Goal: Information Seeking & Learning: Learn about a topic

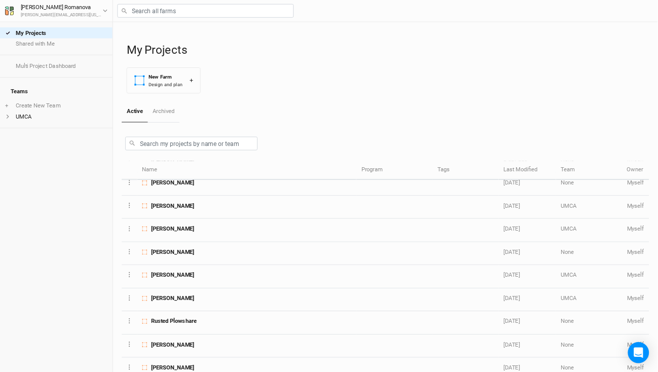
scroll to position [127, 0]
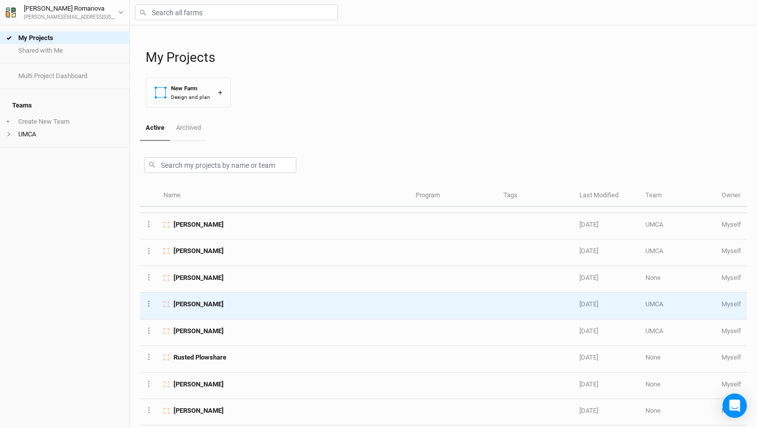
click at [208, 300] on span "[PERSON_NAME]" at bounding box center [198, 304] width 50 height 9
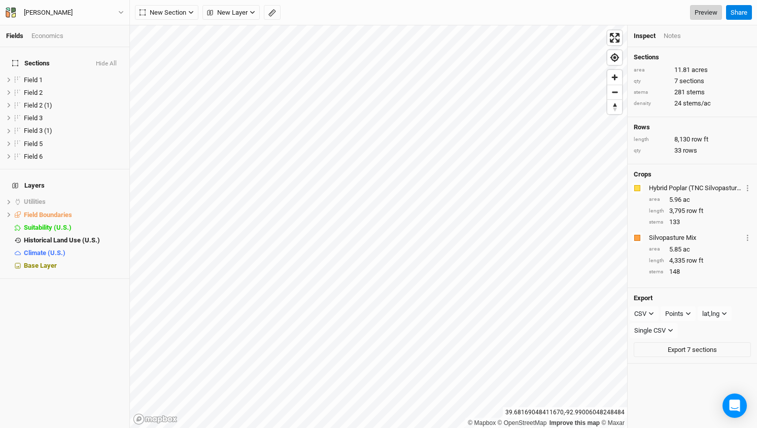
click at [698, 13] on link "Preview" at bounding box center [706, 12] width 32 height 15
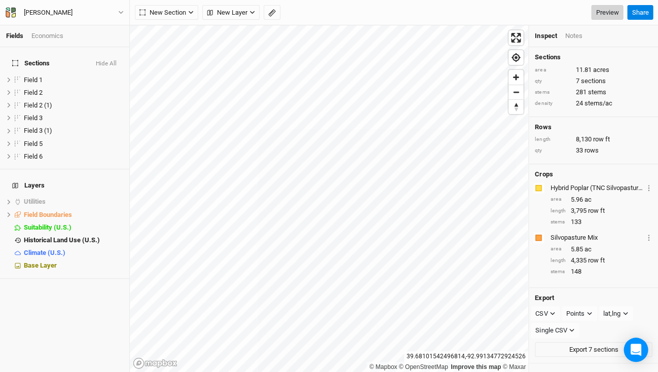
click at [599, 6] on link "Preview" at bounding box center [607, 12] width 32 height 15
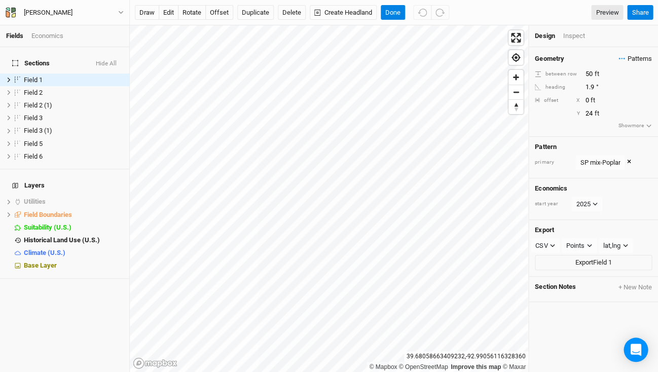
click at [634, 57] on span "Patterns" at bounding box center [635, 59] width 33 height 10
click at [642, 74] on button "view" at bounding box center [641, 76] width 28 height 16
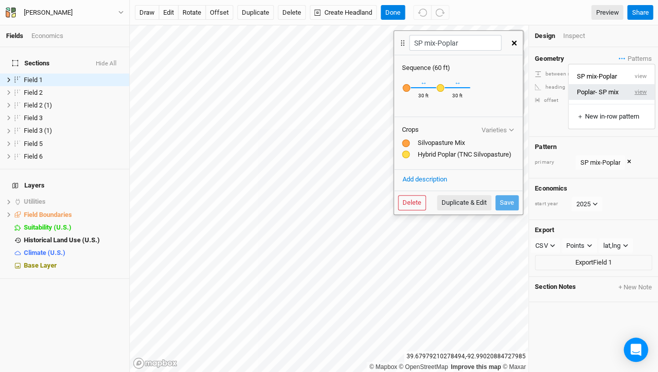
click at [640, 91] on button "view" at bounding box center [641, 92] width 28 height 16
type input "Poplar- SP mix"
click at [513, 41] on icon "button" at bounding box center [514, 43] width 5 height 5
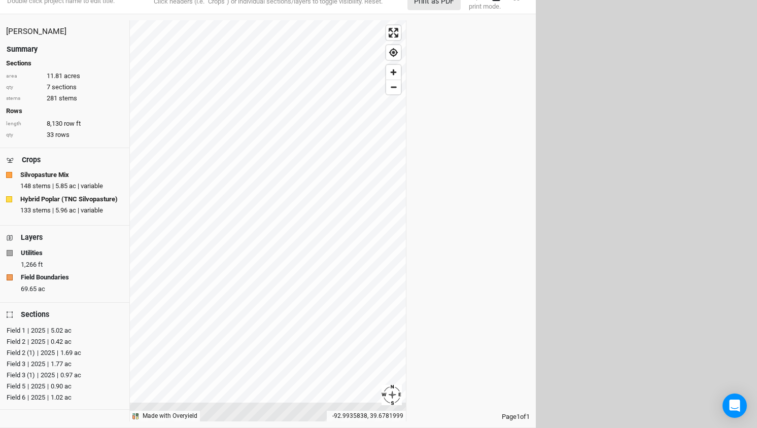
scroll to position [11, 0]
click at [19, 328] on div "Field 1" at bounding box center [16, 331] width 19 height 10
click at [18, 339] on div "Field 2" at bounding box center [16, 342] width 19 height 10
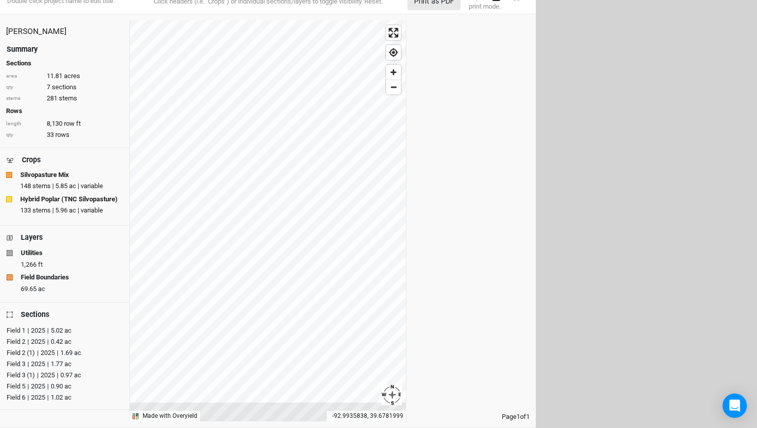
click at [18, 348] on div "Field 2 (1)" at bounding box center [21, 353] width 28 height 10
click at [16, 362] on div "Field 3" at bounding box center [16, 364] width 19 height 10
click at [15, 374] on div "Field 3 (1)" at bounding box center [21, 375] width 28 height 10
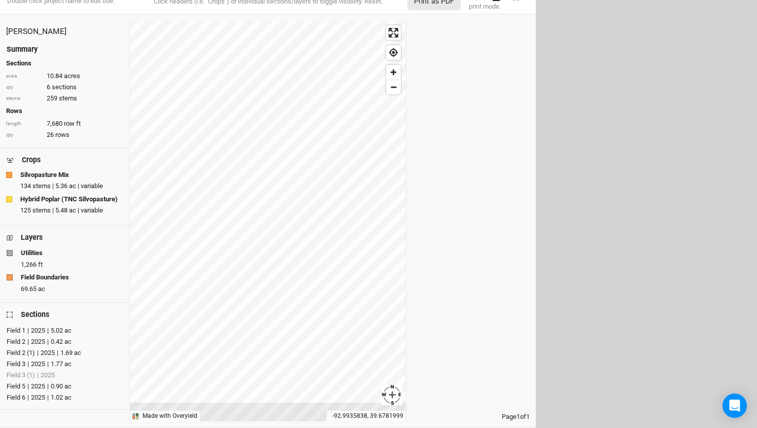
click at [15, 374] on div "Field 3 (1)" at bounding box center [21, 375] width 28 height 10
click at [14, 384] on div "Field 5" at bounding box center [16, 386] width 19 height 10
click at [13, 394] on div "Field 6" at bounding box center [16, 398] width 19 height 10
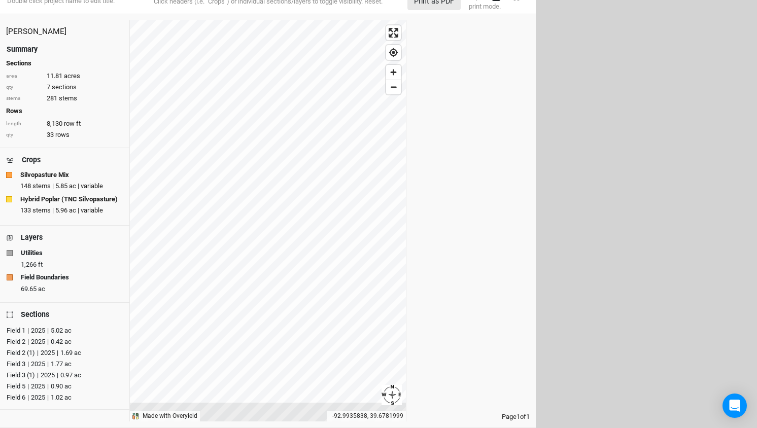
drag, startPoint x: 85, startPoint y: 397, endPoint x: 16, endPoint y: 338, distance: 90.6
click at [16, 338] on div "Field 1 | 2025 | 5.02 ac Field 2 | 2025 | 0.42 ac Field 2 (1) | 2025 | 1.69 ac …" at bounding box center [64, 364] width 117 height 78
drag, startPoint x: 6, startPoint y: 327, endPoint x: 81, endPoint y: 399, distance: 104.0
click at [81, 399] on div "Field 1 | 2025 | 5.02 ac Field 2 | 2025 | 0.42 ac Field 2 (1) | 2025 | 1.69 ac …" at bounding box center [64, 364] width 117 height 78
click at [63, 386] on div "| 2025 | 0.90 ac" at bounding box center [48, 386] width 46 height 10
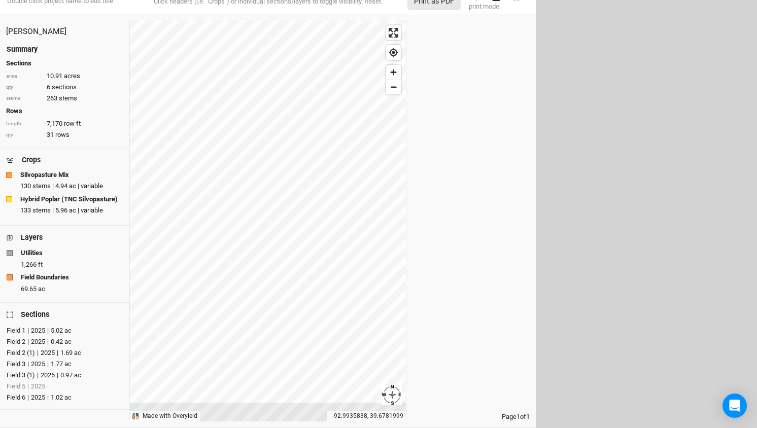
click at [63, 386] on div "Field 5 | 2025" at bounding box center [63, 386] width 112 height 10
click at [64, 393] on div "| 2025 | 1.02 ac" at bounding box center [48, 398] width 46 height 10
click at [64, 393] on div "Field 6 | 2025" at bounding box center [63, 398] width 112 height 10
click at [67, 383] on div "| 2025 | 0.90 ac" at bounding box center [48, 386] width 46 height 10
click at [67, 383] on div "Field 5 | 2025" at bounding box center [63, 386] width 112 height 10
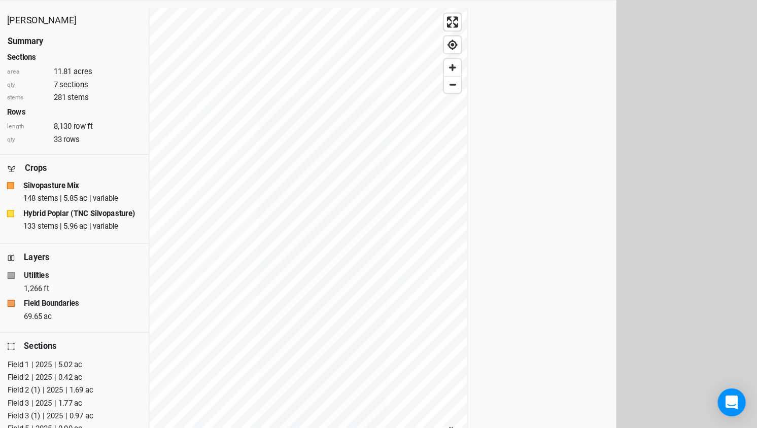
scroll to position [11, 0]
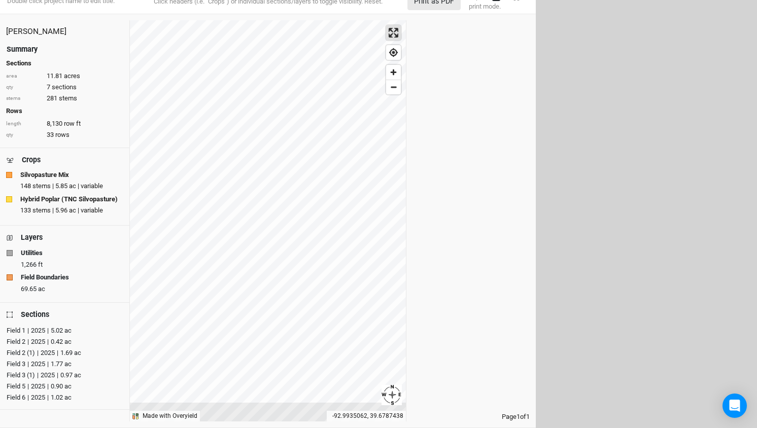
click at [392, 30] on span "Enter fullscreen" at bounding box center [393, 32] width 15 height 15
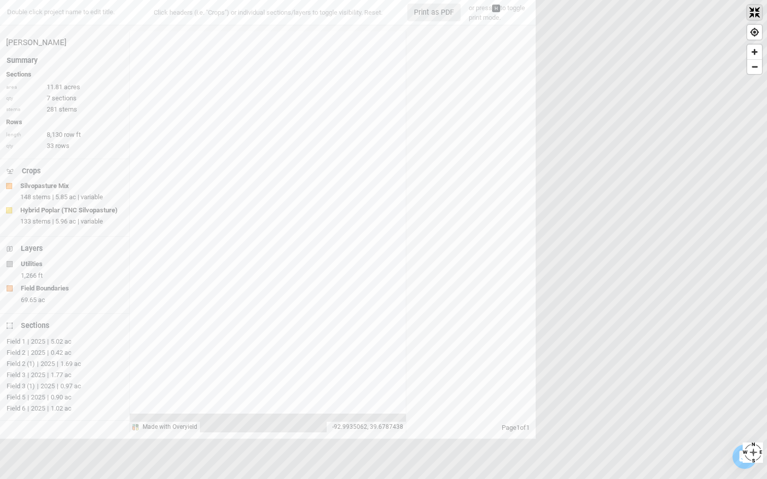
click at [658, 19] on span "Exit fullscreen" at bounding box center [754, 12] width 15 height 15
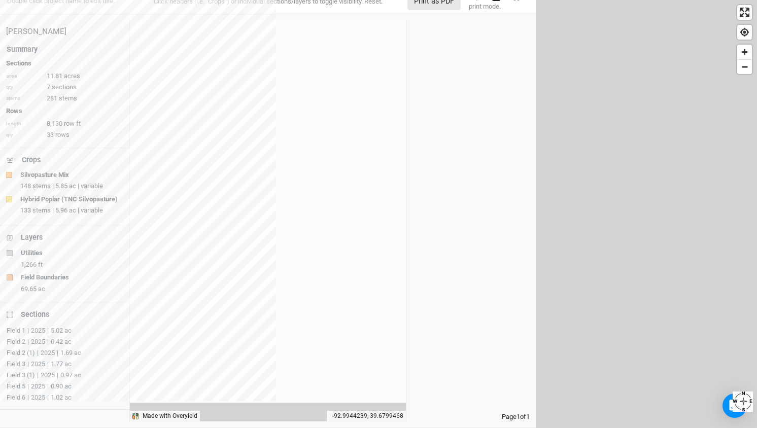
scroll to position [11, 0]
